Goal: Task Accomplishment & Management: Manage account settings

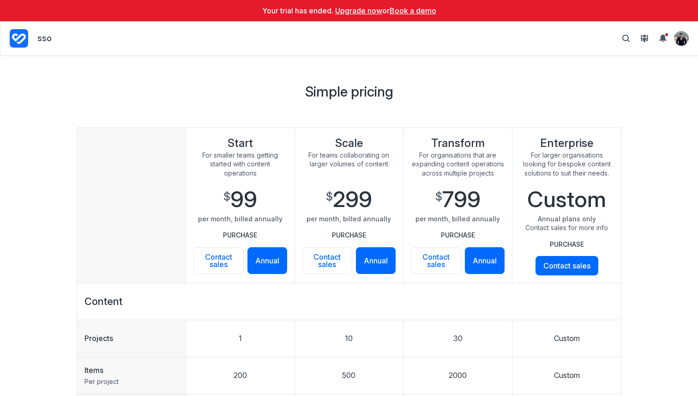
click at [684, 31] on summary "View profile menu" at bounding box center [681, 38] width 15 height 15
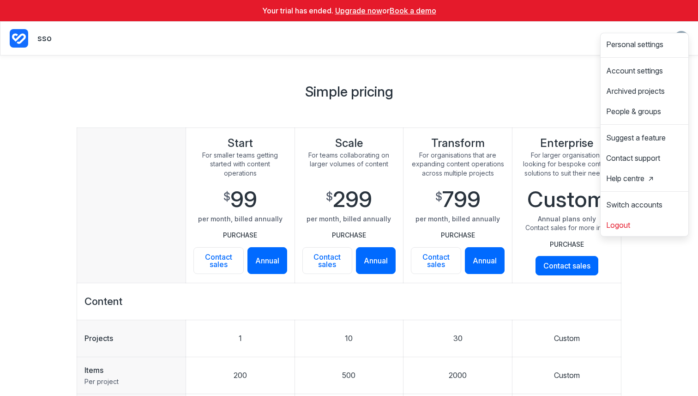
click at [537, 73] on main "**********" at bounding box center [349, 225] width 698 height 340
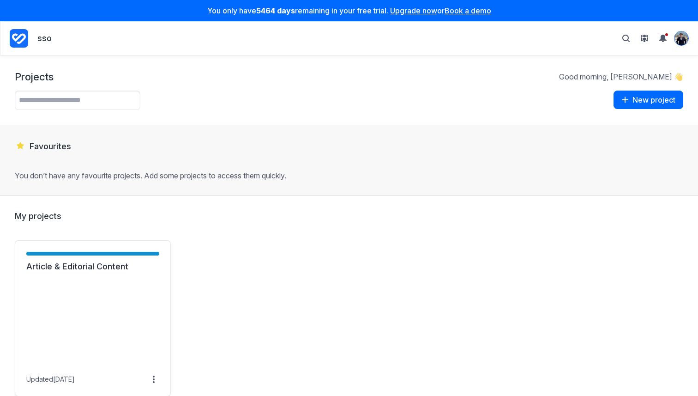
click at [677, 42] on img "View profile menu" at bounding box center [682, 38] width 14 height 14
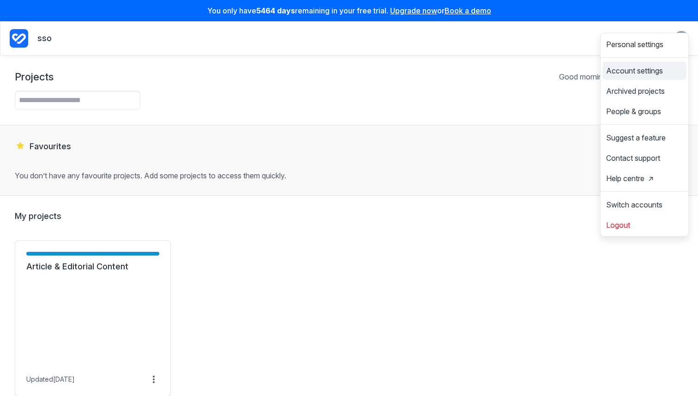
click at [645, 66] on link "Account settings" at bounding box center [645, 70] width 84 height 15
